Goal: Find specific page/section: Find specific page/section

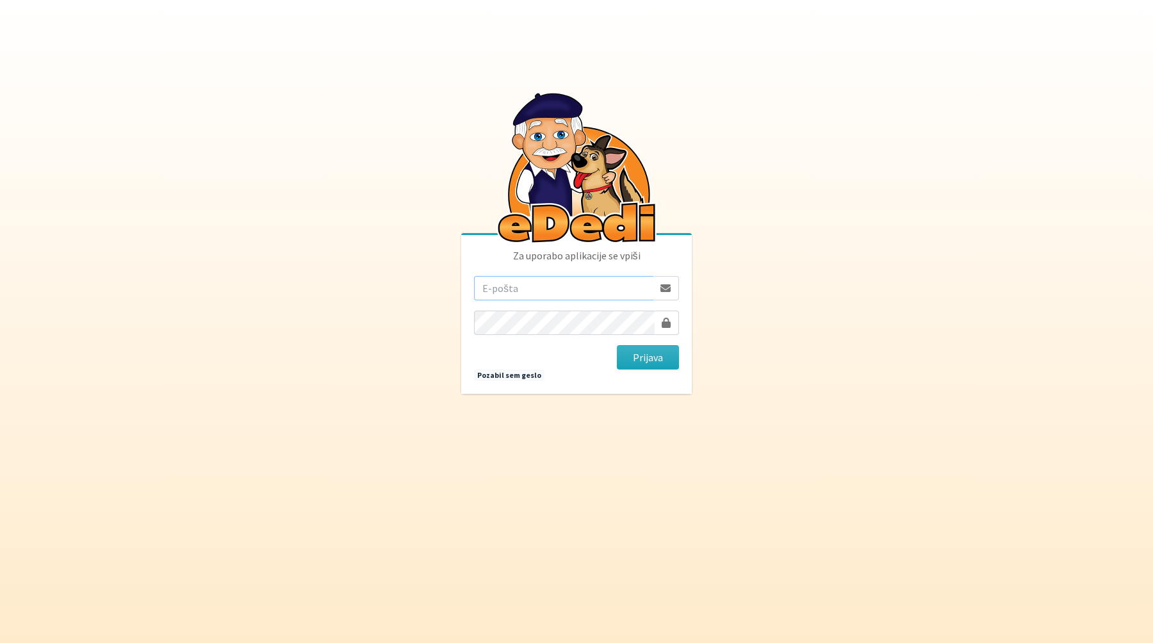
type input "[EMAIL_ADDRESS][DOMAIN_NAME]"
click at [647, 354] on button "Prijava" at bounding box center [648, 357] width 62 height 24
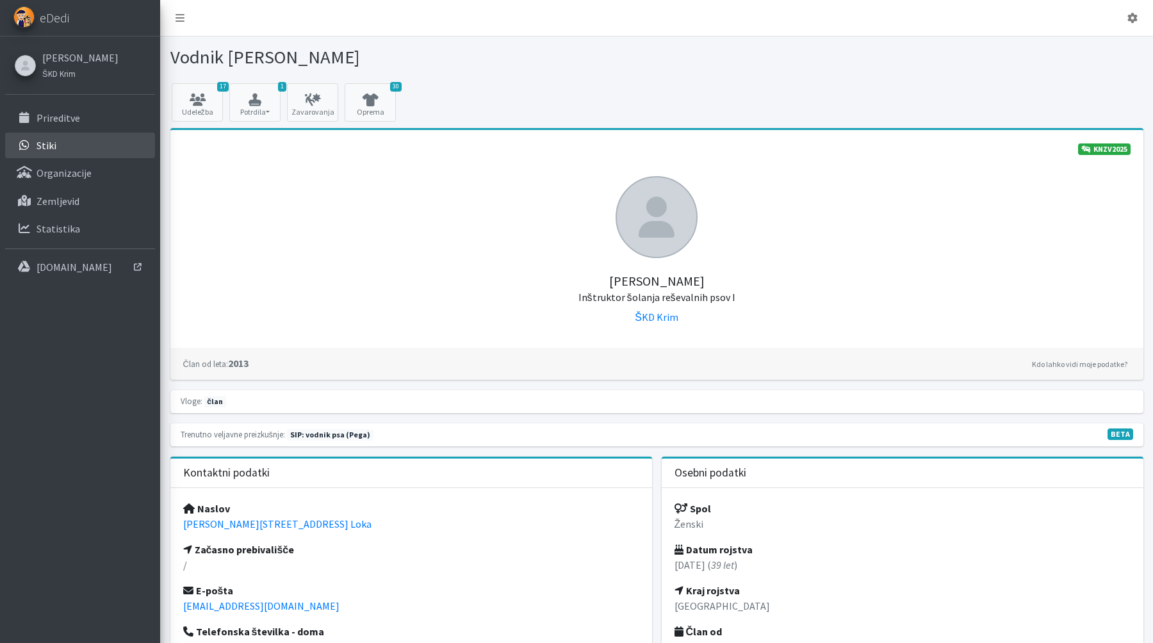
click at [60, 144] on link "Stiki" at bounding box center [80, 146] width 150 height 26
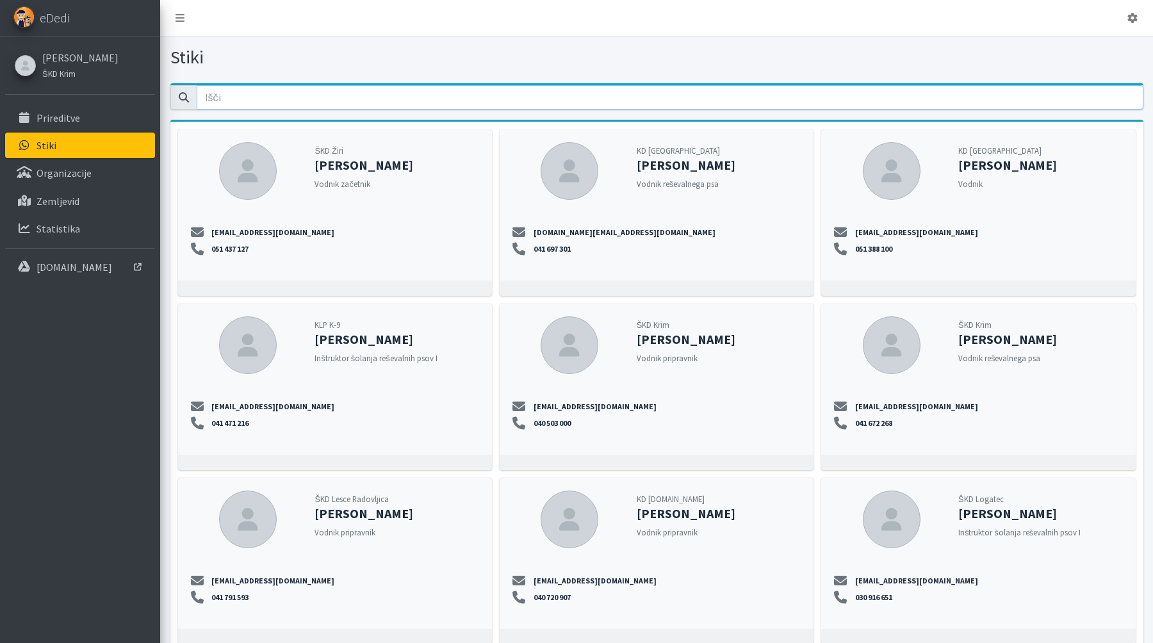
click at [263, 100] on input "email" at bounding box center [670, 97] width 947 height 24
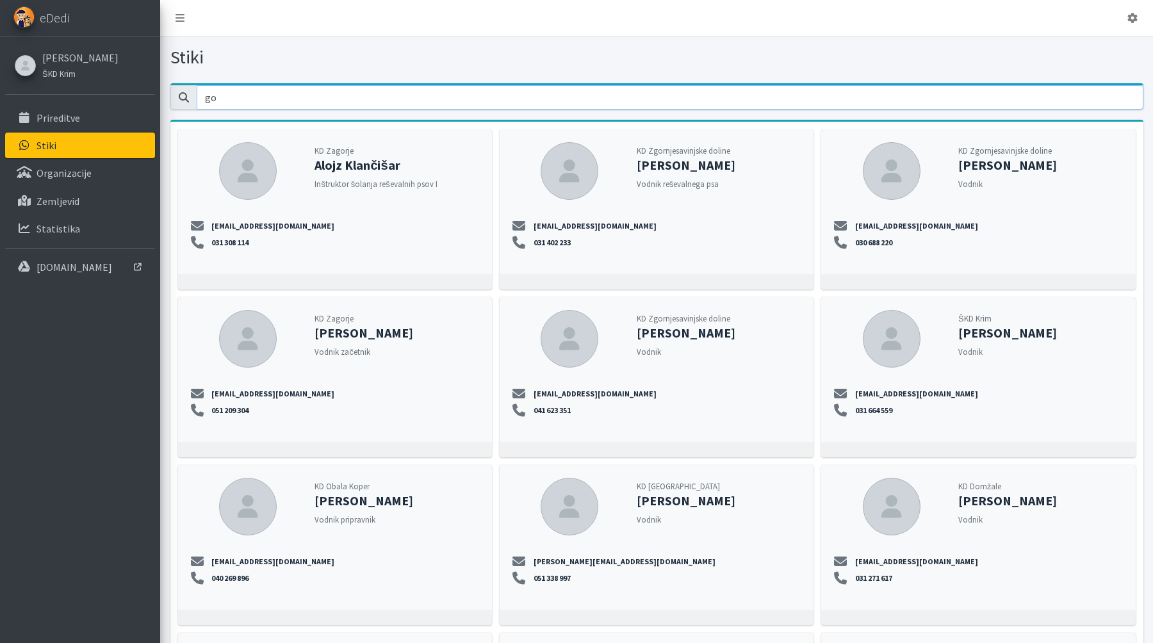
type input "go"
click at [1005, 334] on strong "Gorazd Jurman" at bounding box center [1008, 333] width 99 height 16
